Goal: Check status: Verify the current state of an ongoing process or item

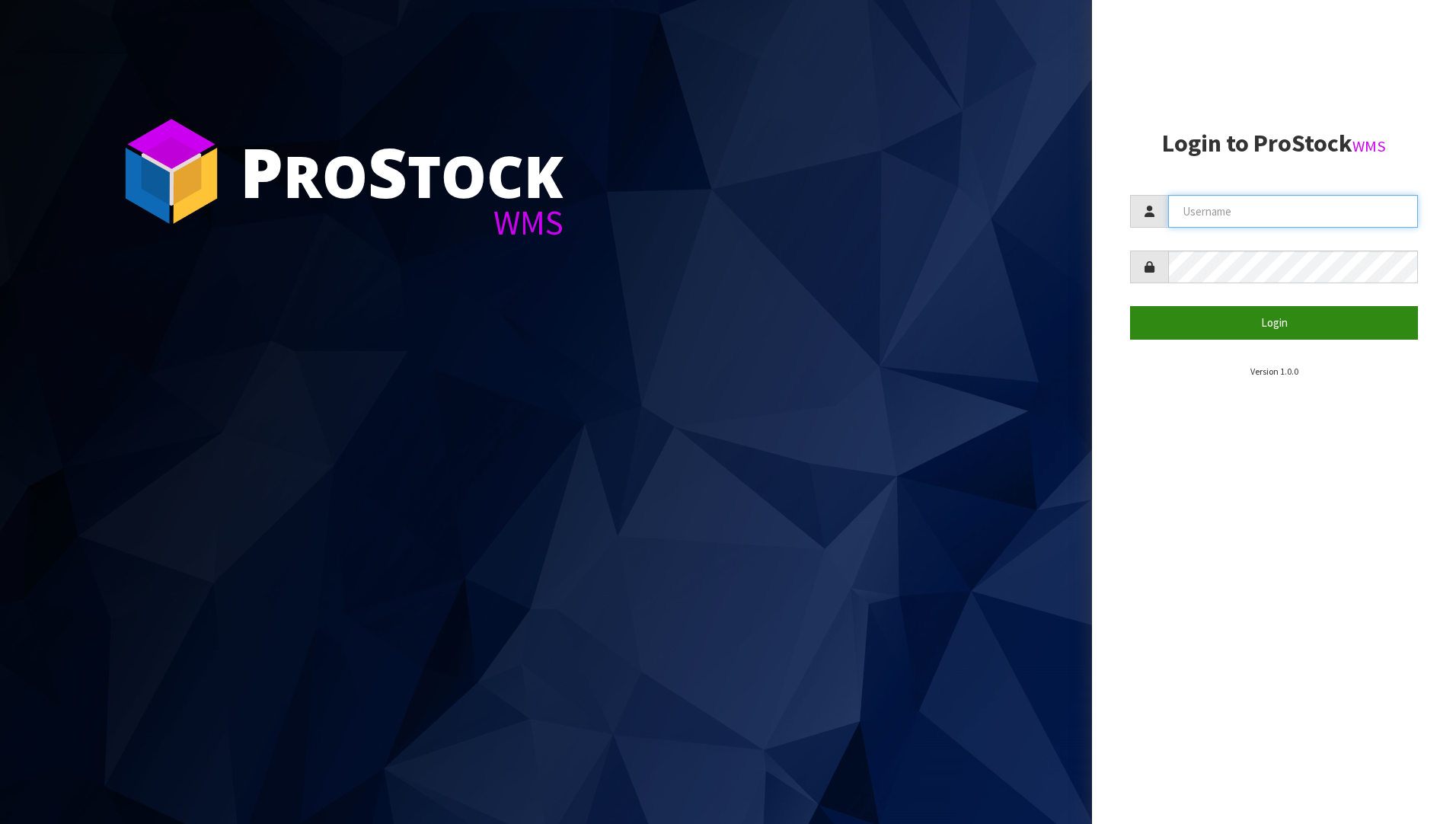
type input "[PERSON_NAME]"
click at [718, 318] on button "Login" at bounding box center [1274, 322] width 288 height 33
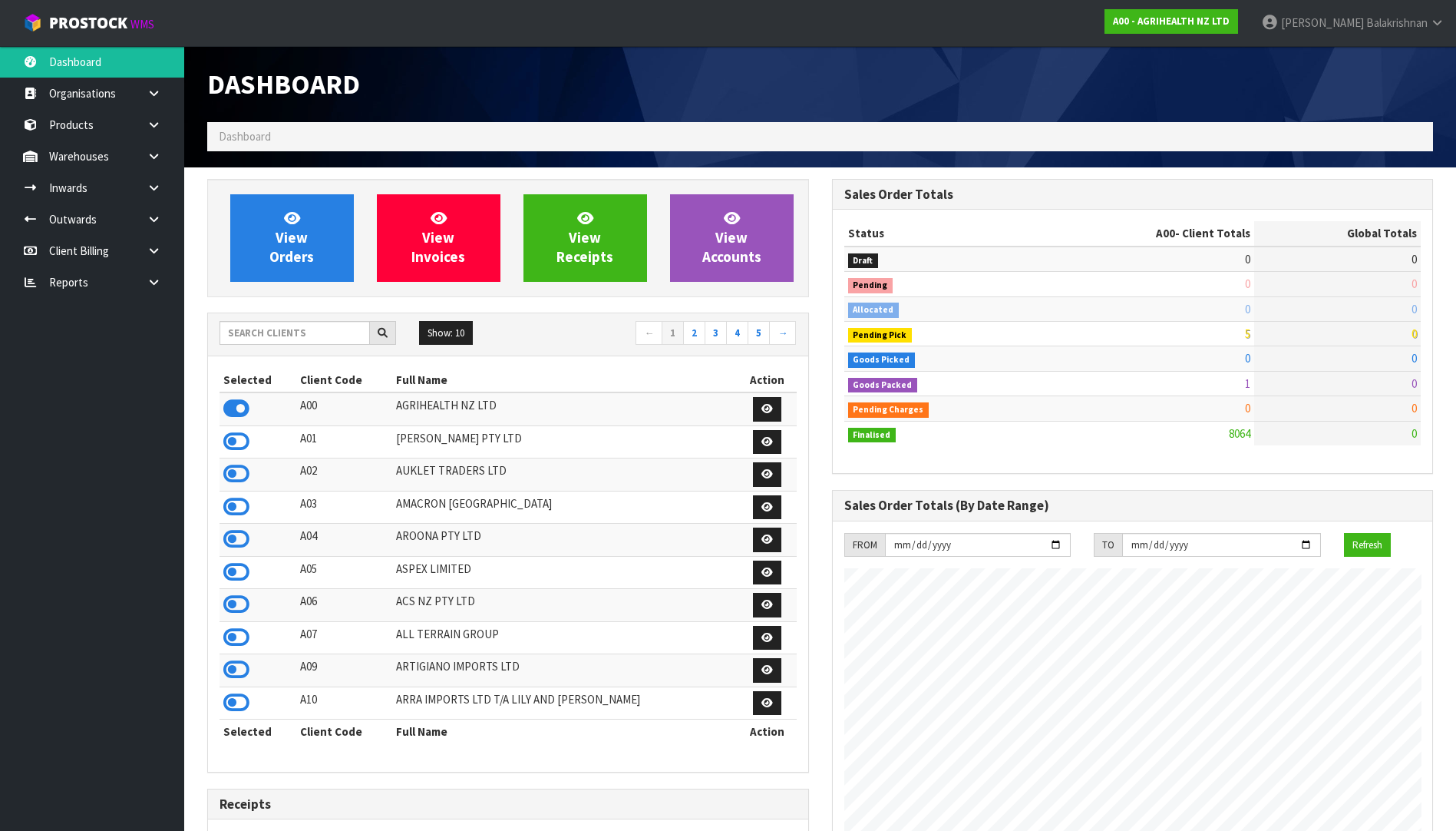
scroll to position [1163, 623]
click at [303, 330] on input "text" at bounding box center [294, 332] width 150 height 24
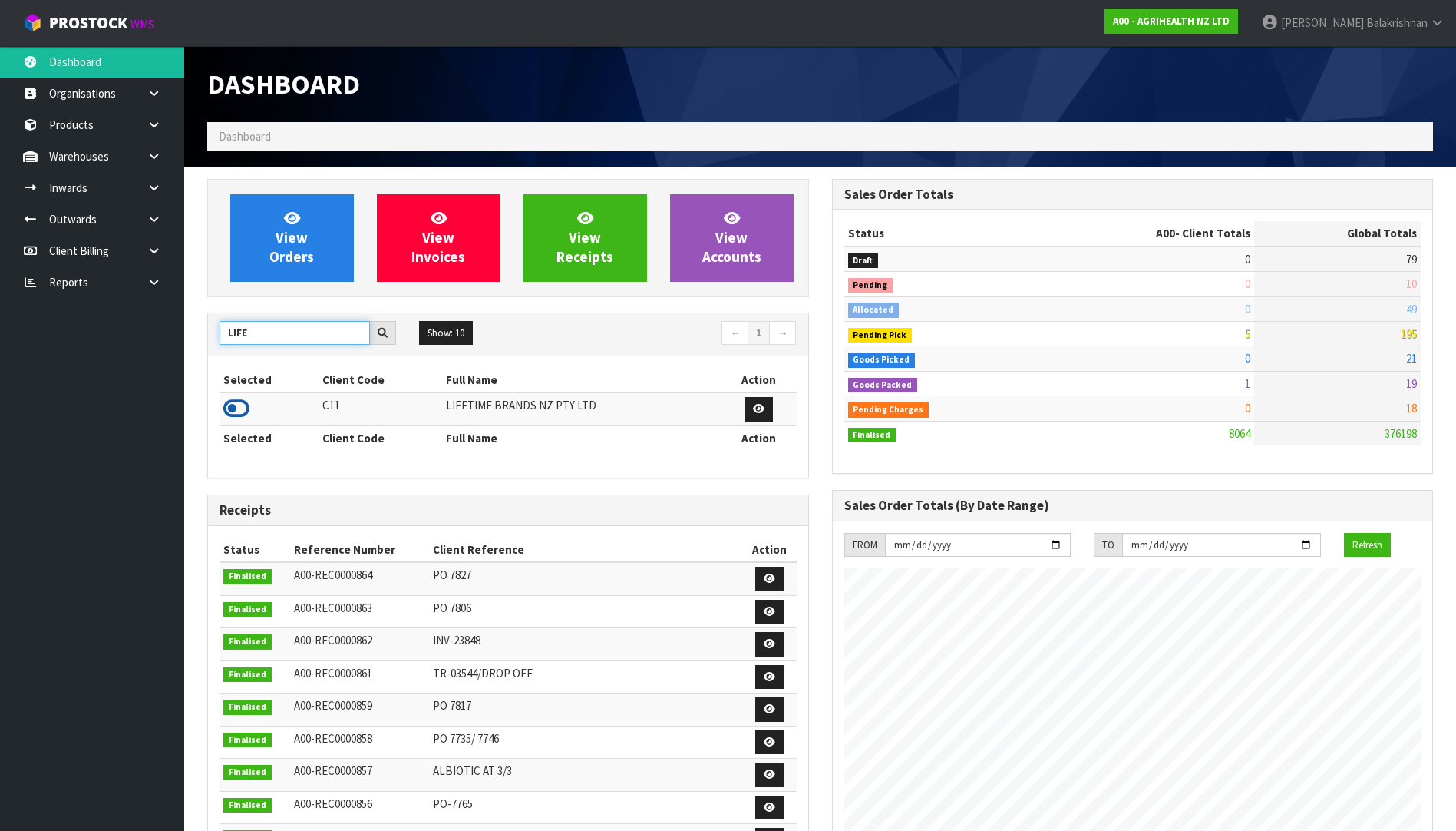
type input "LIFE"
click at [237, 413] on icon at bounding box center [236, 408] width 26 height 23
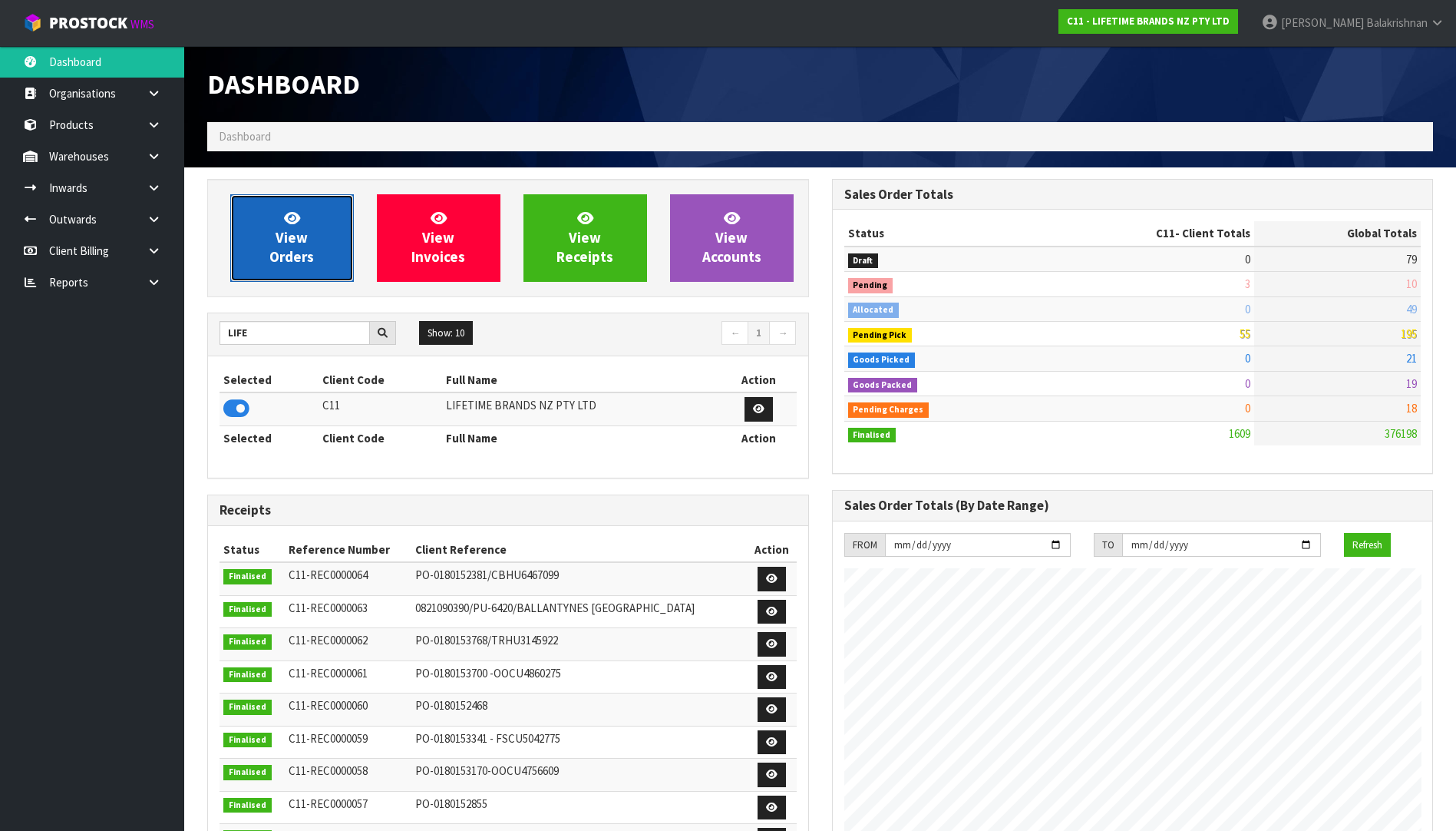
click at [259, 222] on link "View Orders" at bounding box center [292, 238] width 124 height 88
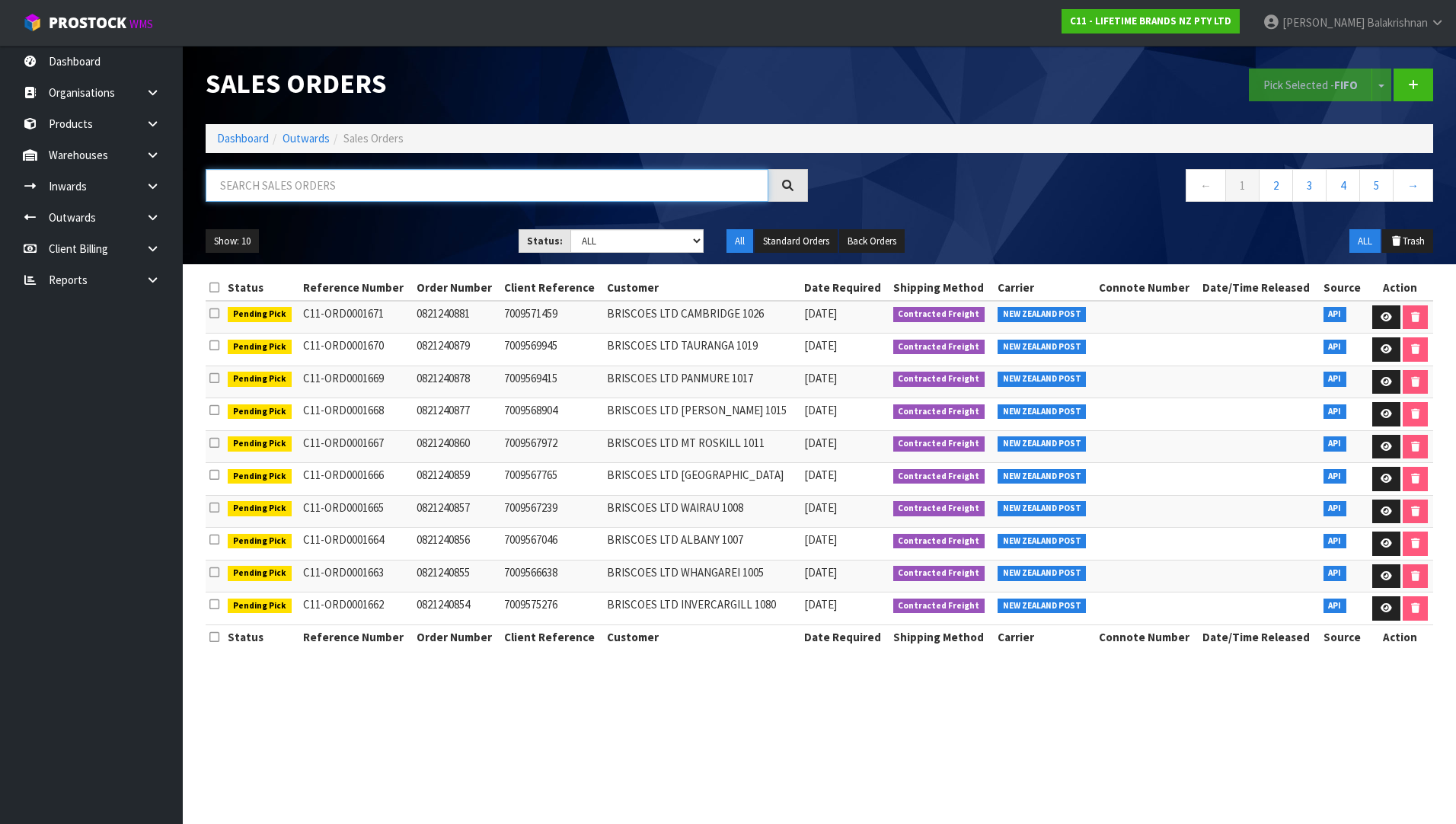
click at [315, 184] on input "text" at bounding box center [487, 186] width 563 height 33
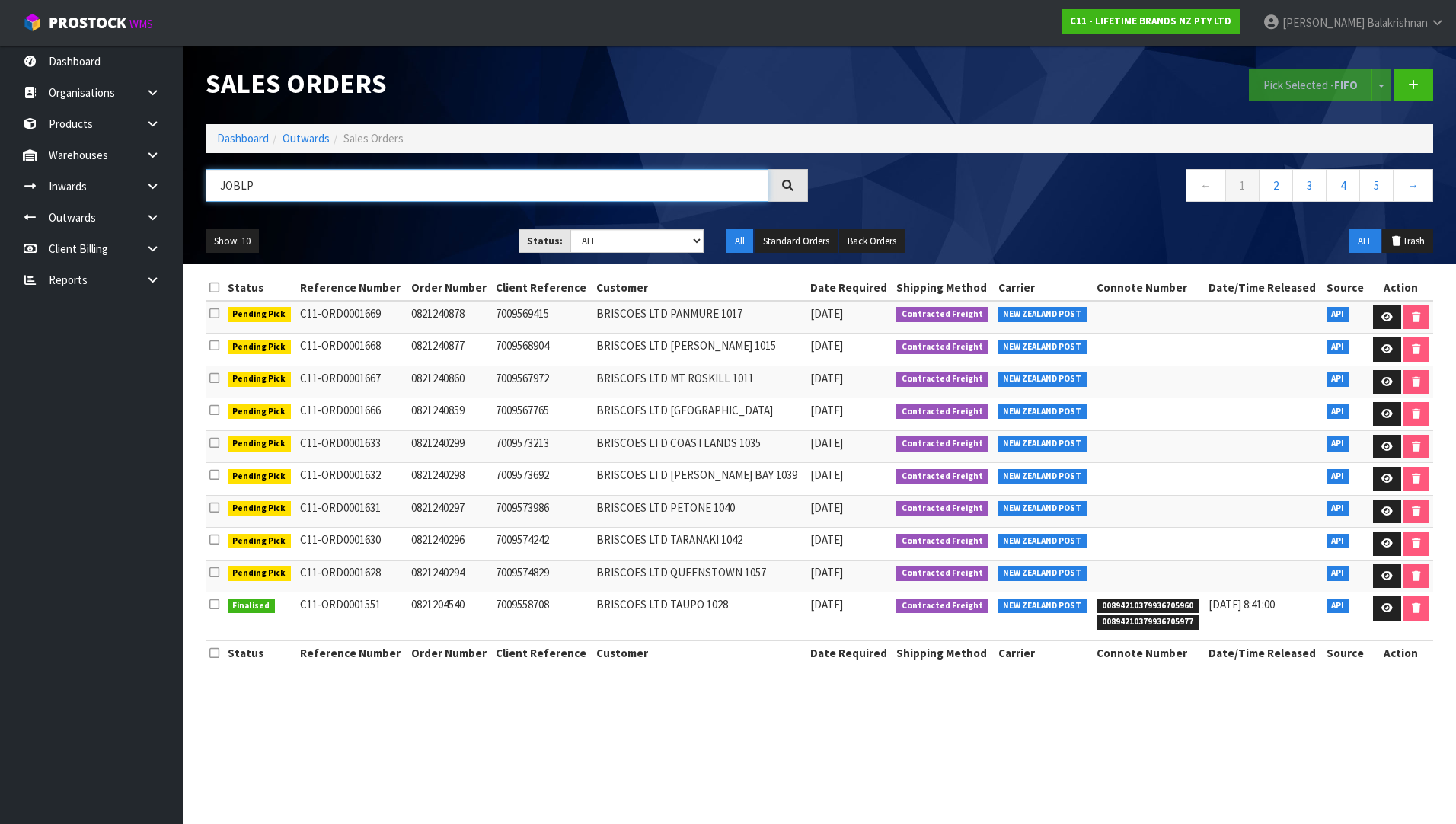
drag, startPoint x: 256, startPoint y: 187, endPoint x: 209, endPoint y: 192, distance: 47.3
click at [209, 192] on input "JOBLP" at bounding box center [487, 186] width 563 height 33
type input "JOBLP"
click at [146, 160] on icon at bounding box center [152, 154] width 15 height 11
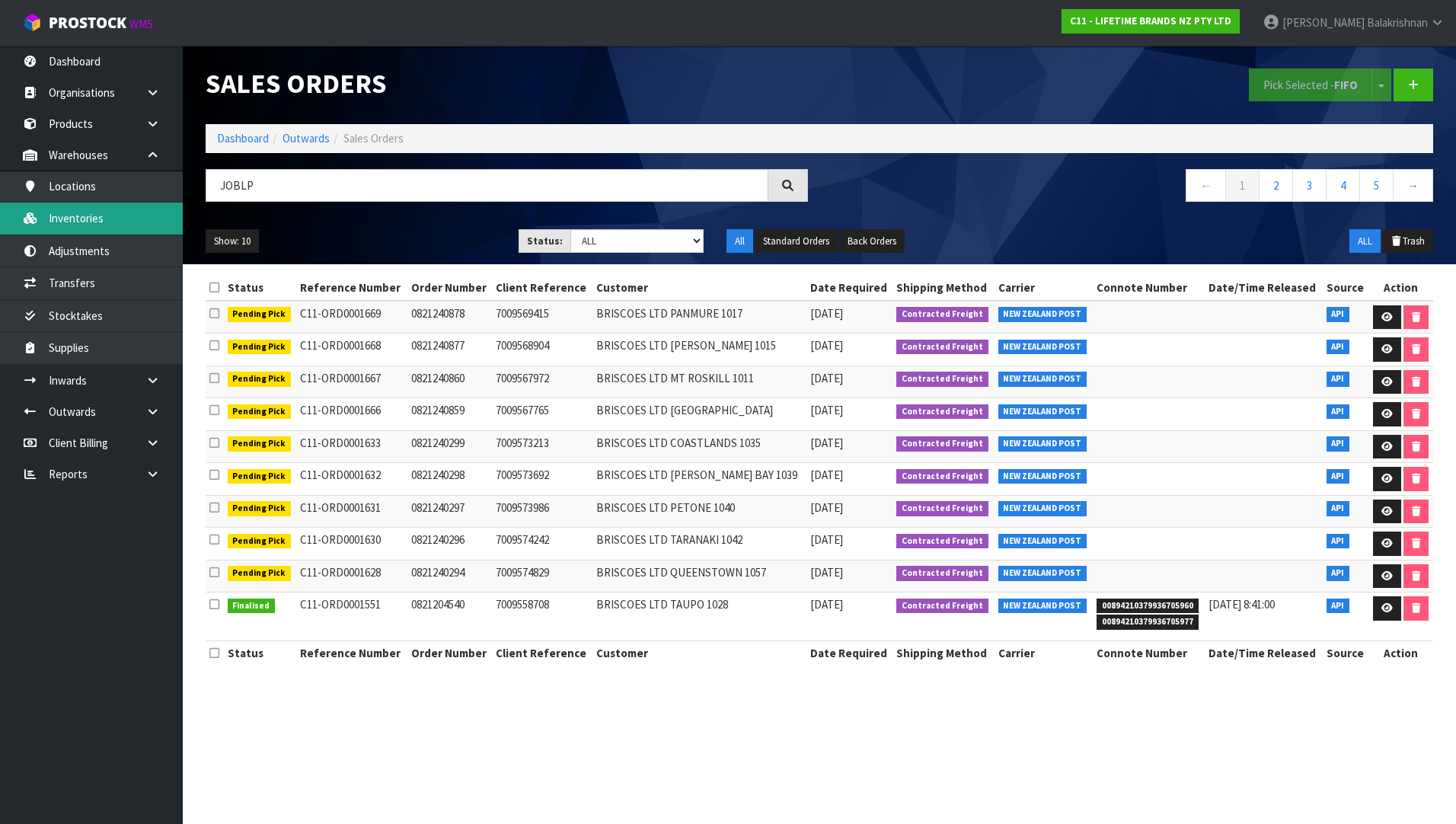
click at [90, 214] on link "Inventories" at bounding box center [91, 218] width 183 height 31
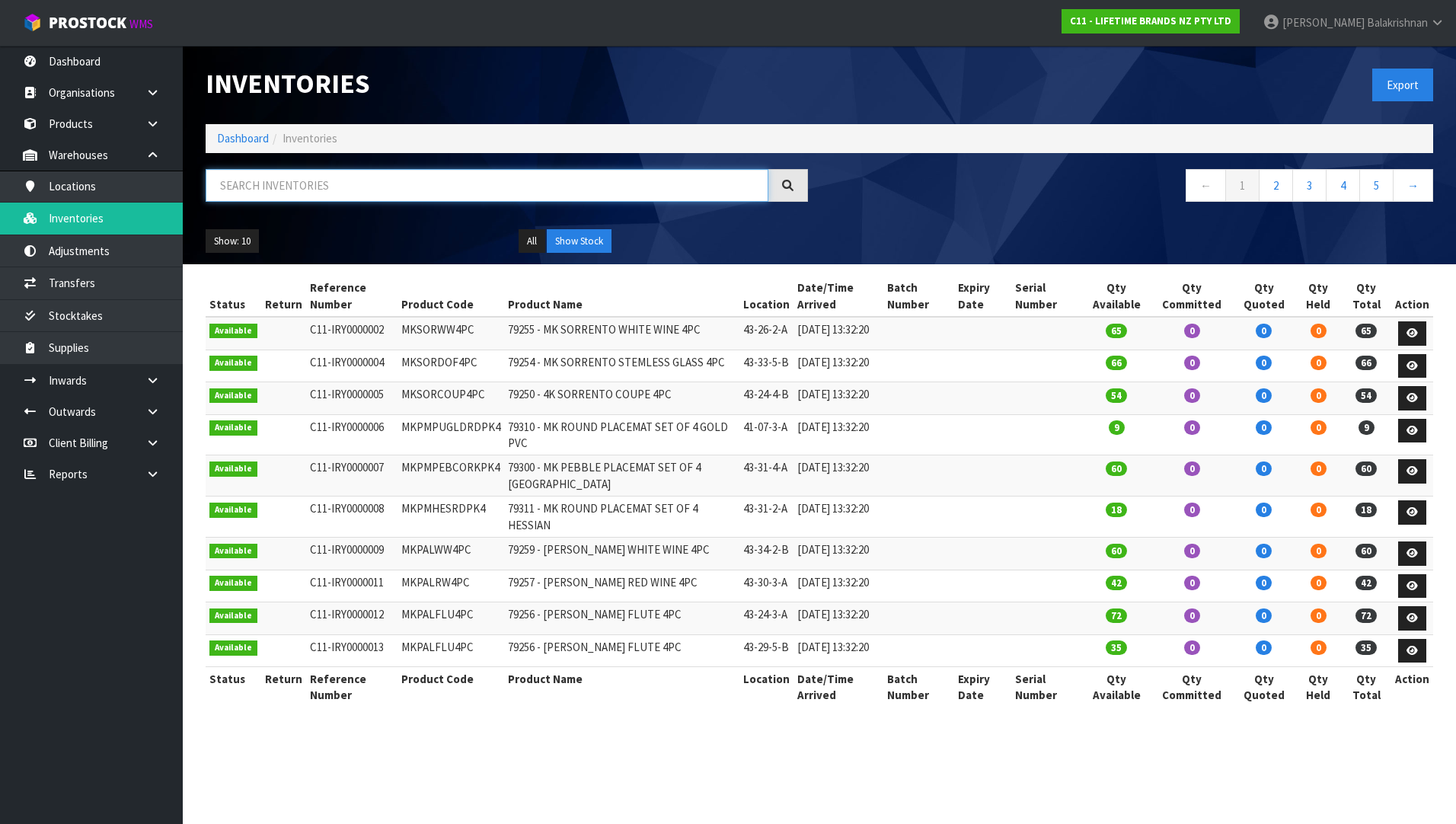
click at [305, 182] on input "text" at bounding box center [487, 186] width 563 height 33
paste input "JOBLP"
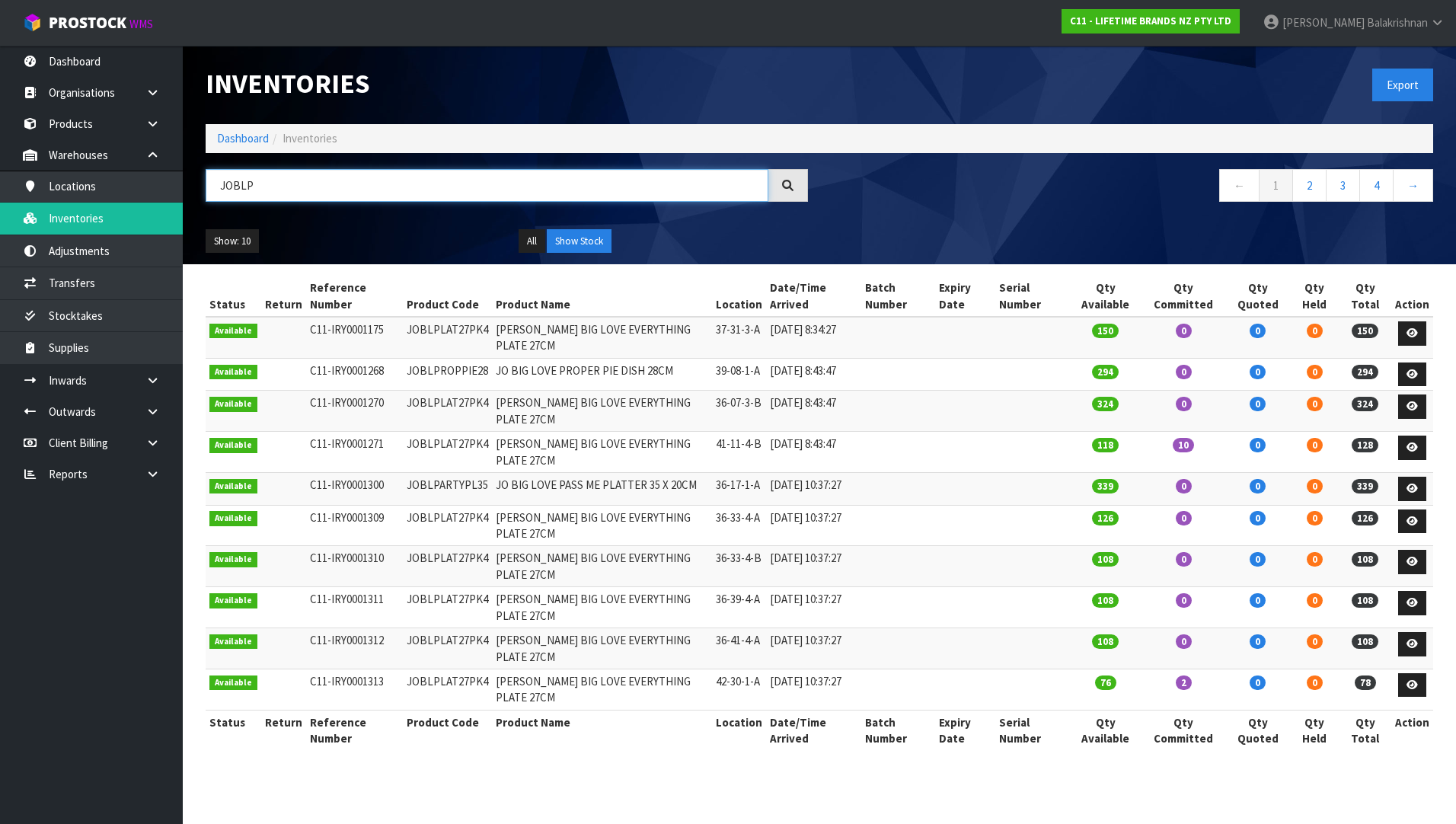
type input "JOBLP"
click at [460, 328] on td "JOBLPLAT27PK4" at bounding box center [447, 337] width 89 height 41
copy td "JOBLPLAT27PK4"
drag, startPoint x: 290, startPoint y: 190, endPoint x: 148, endPoint y: 206, distance: 142.9
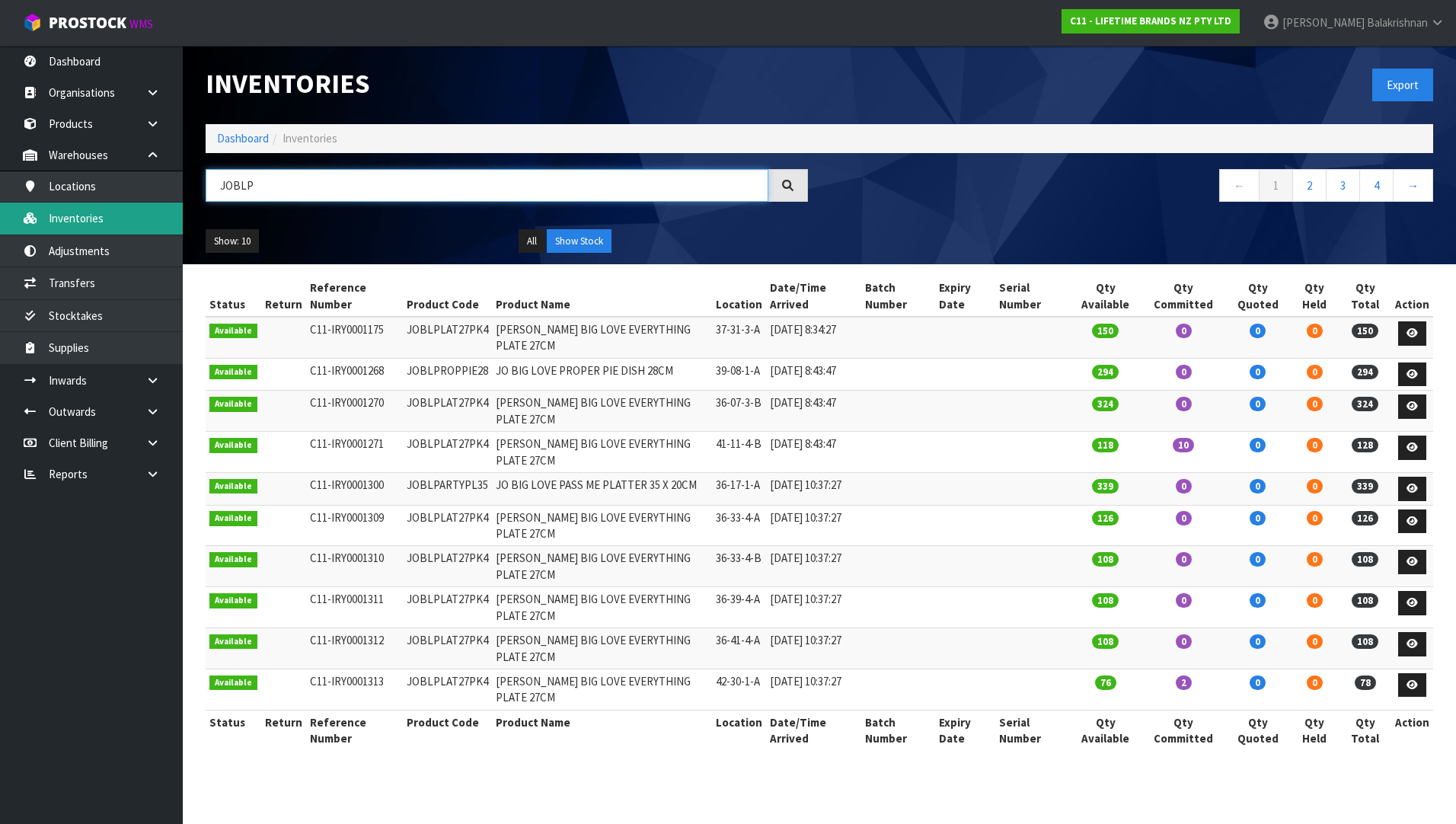
click at [61, 207] on body "Toggle navigation ProStock WMS C11 - LIFETIME BRANDS NZ PTY LTD [PERSON_NAME] L…" at bounding box center [728, 412] width 1456 height 824
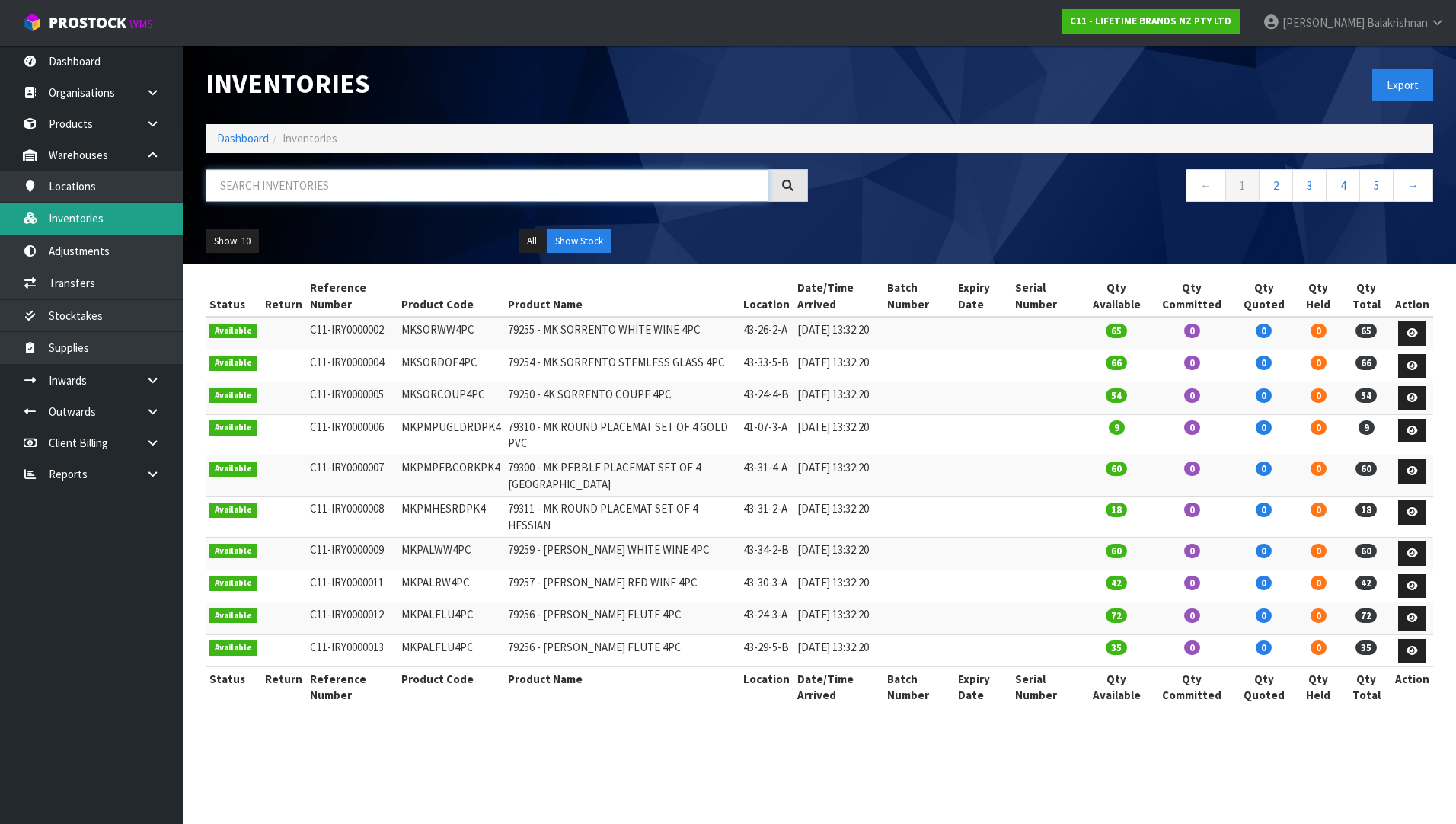
paste input "JOBLPLAT27PK4"
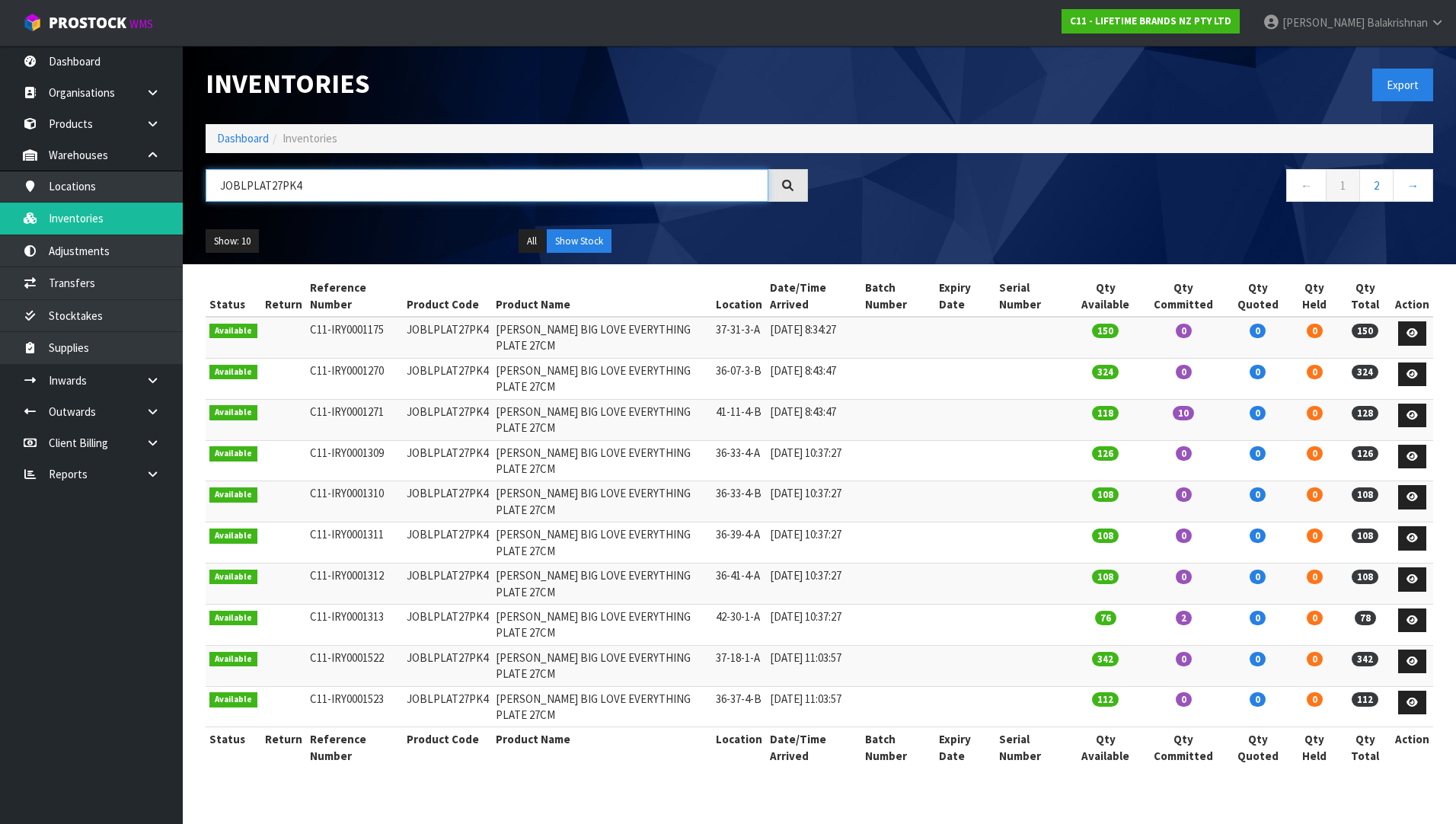
type input "JOBLPLAT27PK4"
